Goal: Information Seeking & Learning: Learn about a topic

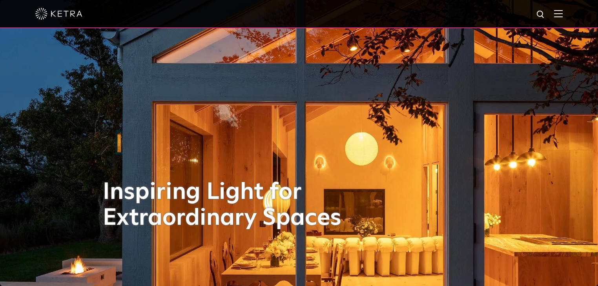
click at [559, 11] on img at bounding box center [558, 13] width 9 height 7
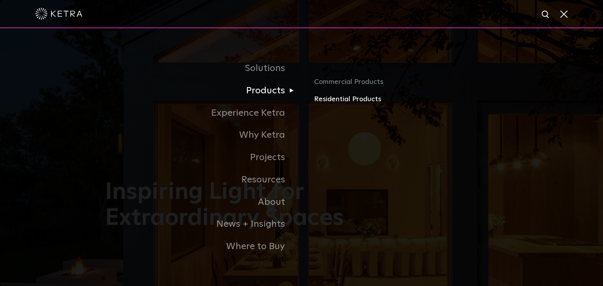
click at [334, 97] on link "Residential Products" at bounding box center [406, 99] width 184 height 11
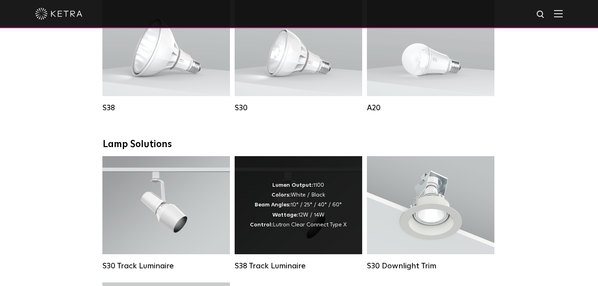
scroll to position [534, 0]
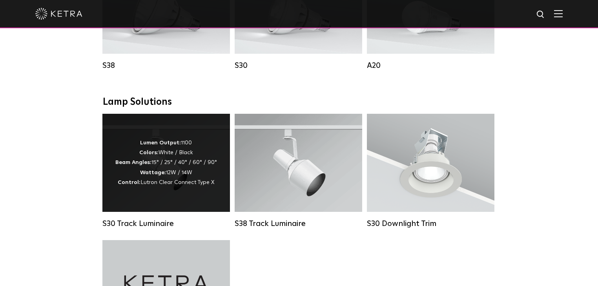
click at [146, 185] on span "Lutron Clear Connect Type X" at bounding box center [177, 182] width 74 height 5
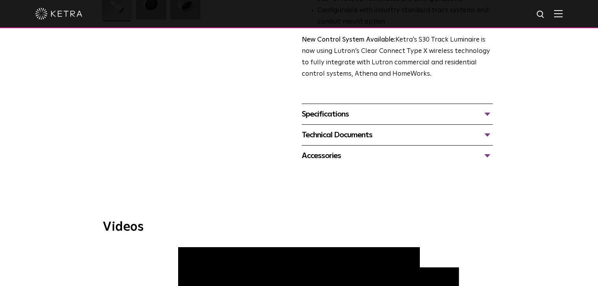
scroll to position [251, 0]
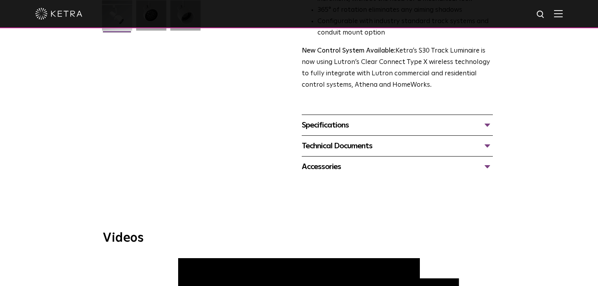
click at [320, 119] on div "Specifications" at bounding box center [397, 125] width 191 height 13
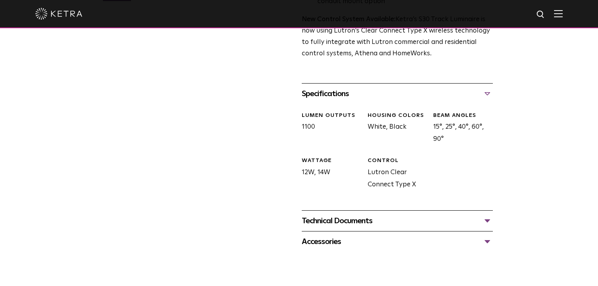
click at [339, 215] on div "Technical Documents" at bounding box center [397, 221] width 191 height 13
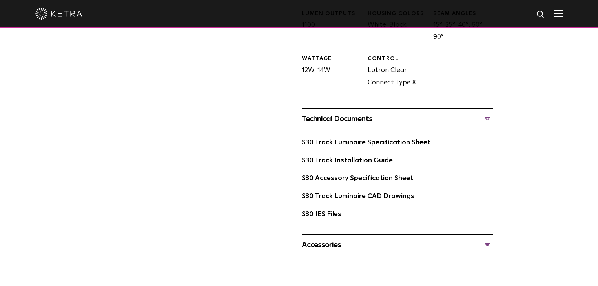
scroll to position [408, 0]
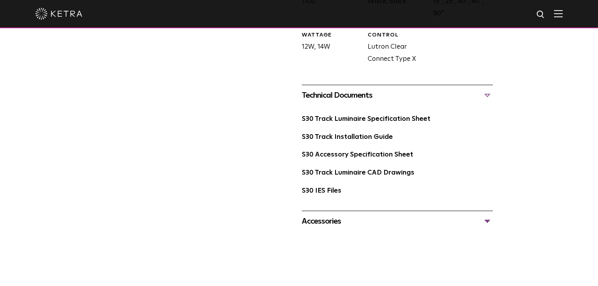
click at [323, 215] on div "Accessories" at bounding box center [397, 221] width 191 height 13
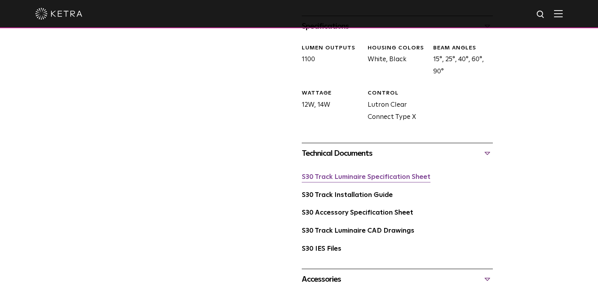
scroll to position [345, 0]
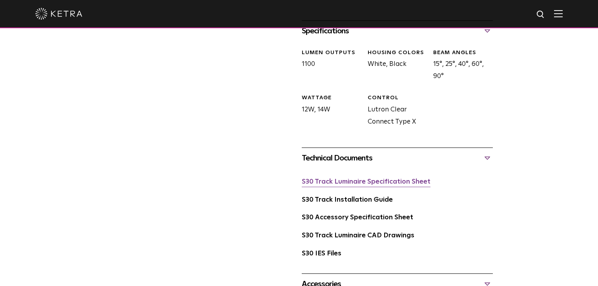
click at [392, 179] on link "S30 Track Luminaire Specification Sheet" at bounding box center [366, 182] width 129 height 7
